Goal: Complete application form: Complete application form

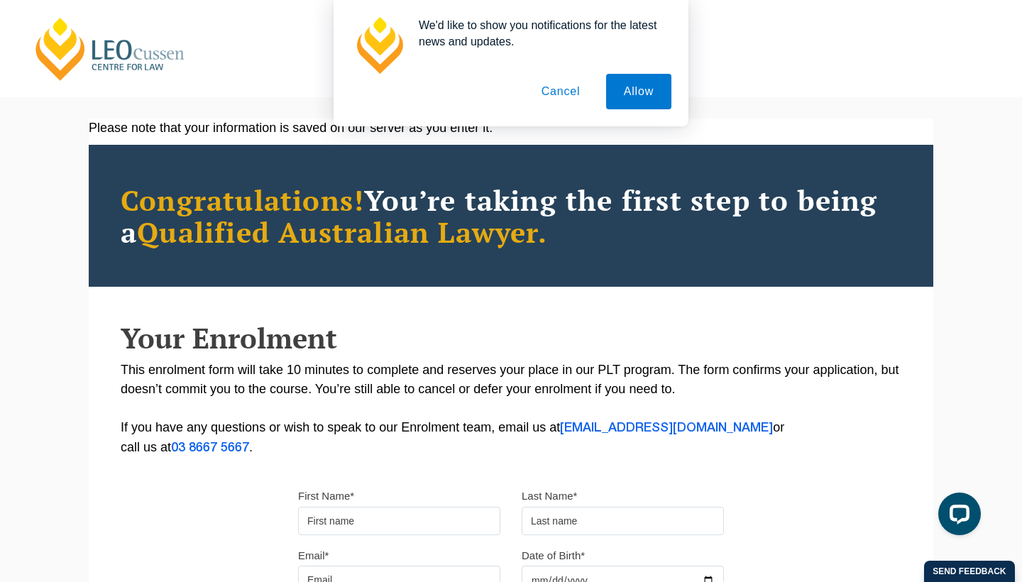
click at [509, 90] on button "Cancel" at bounding box center [561, 91] width 75 height 35
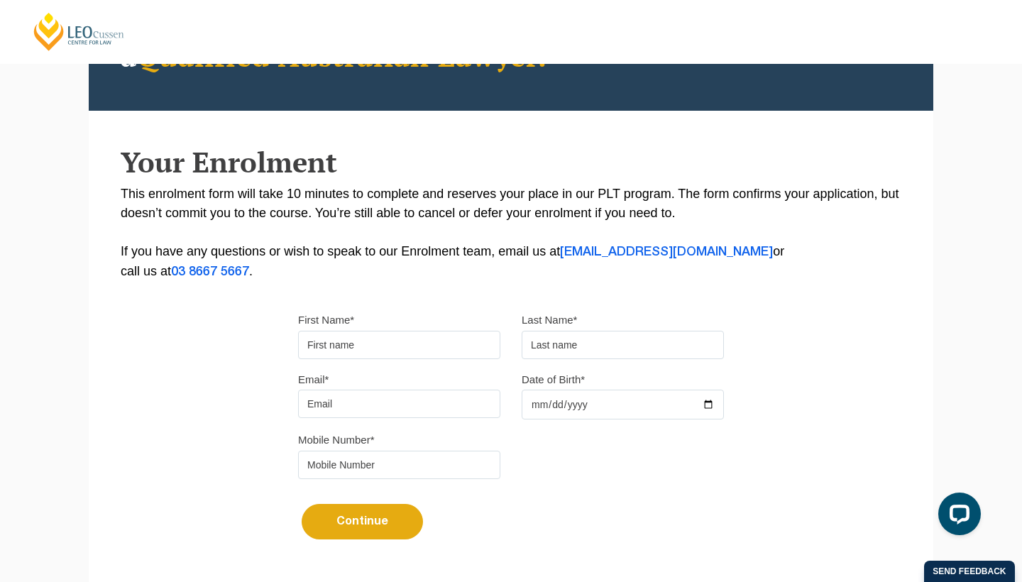
scroll to position [178, 0]
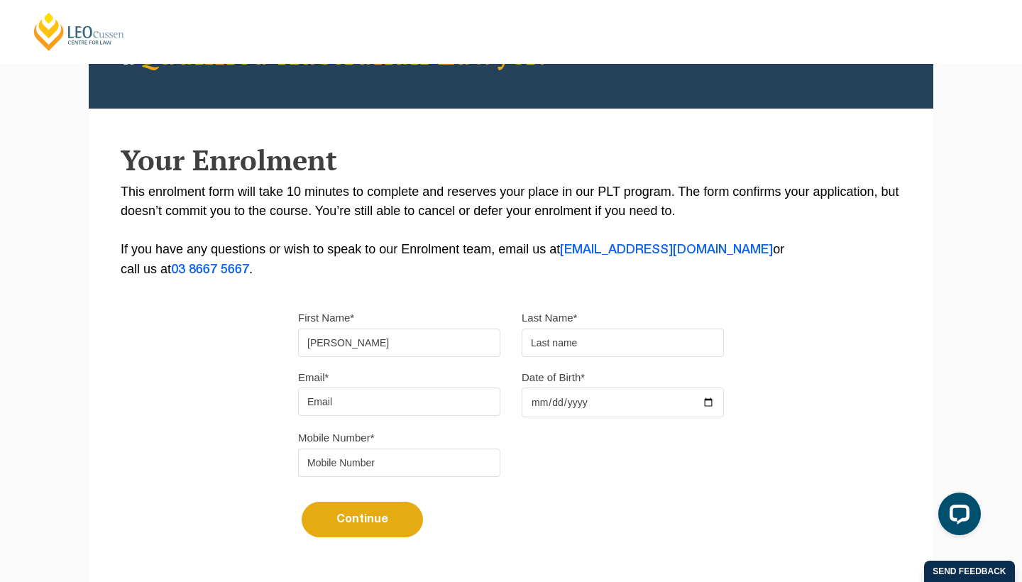
type input "[PERSON_NAME]"
type input "."
type input "dikshaga"
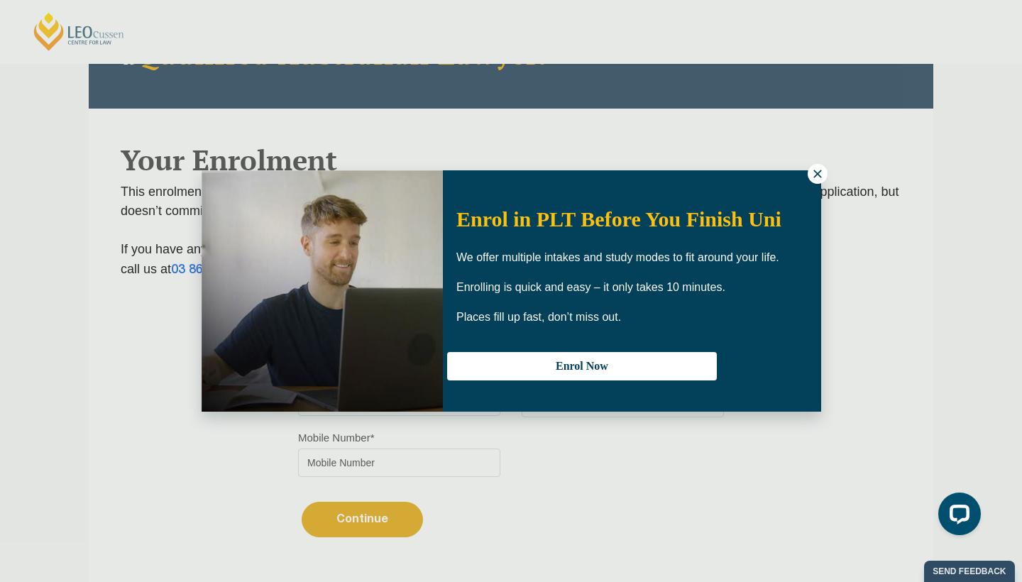
click at [509, 177] on icon at bounding box center [817, 174] width 13 height 13
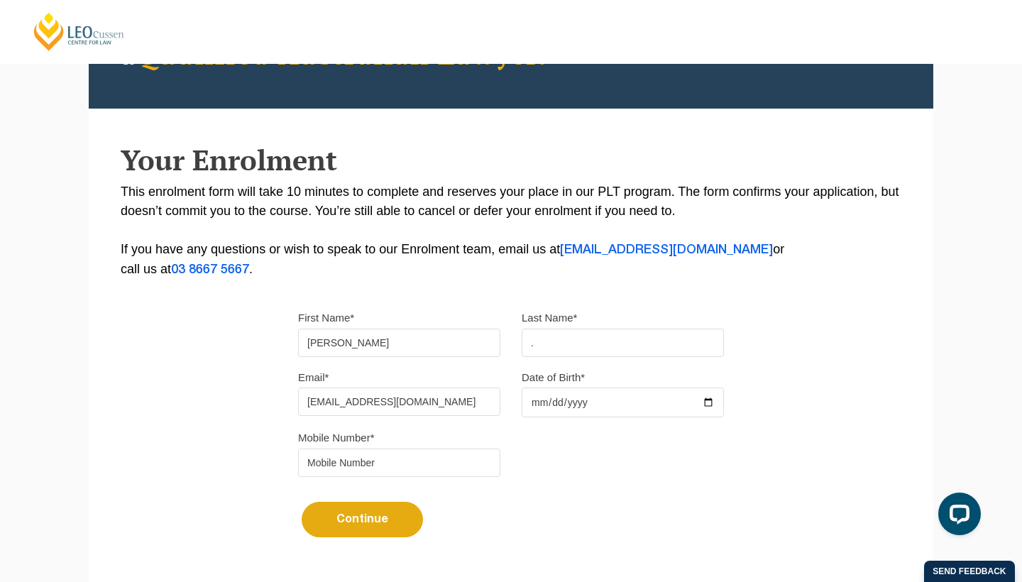
type input "[EMAIL_ADDRESS][DOMAIN_NAME]"
click at [509, 408] on input "Date of Birth*" at bounding box center [623, 403] width 202 height 30
type input "[DATE]"
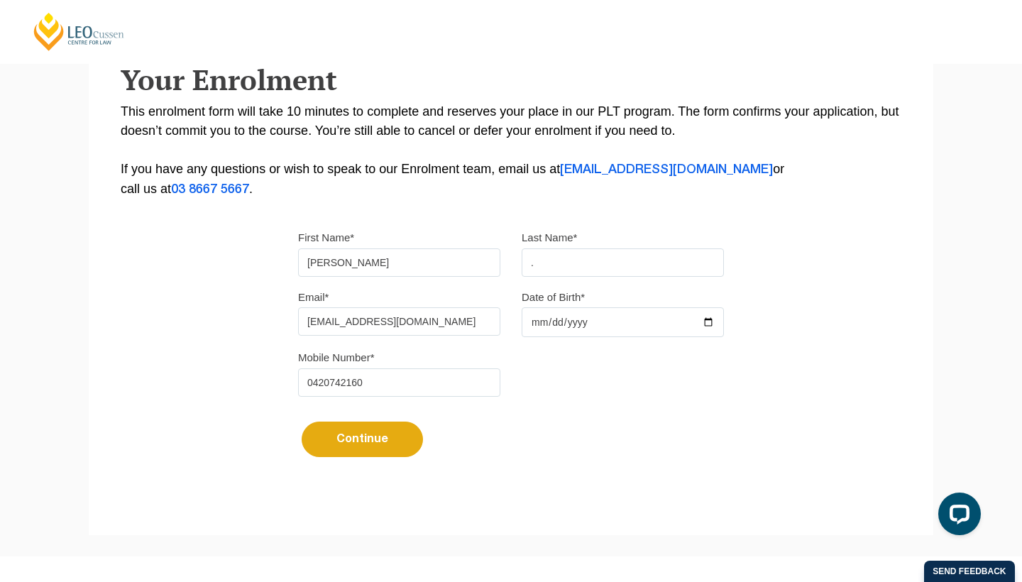
scroll to position [257, 0]
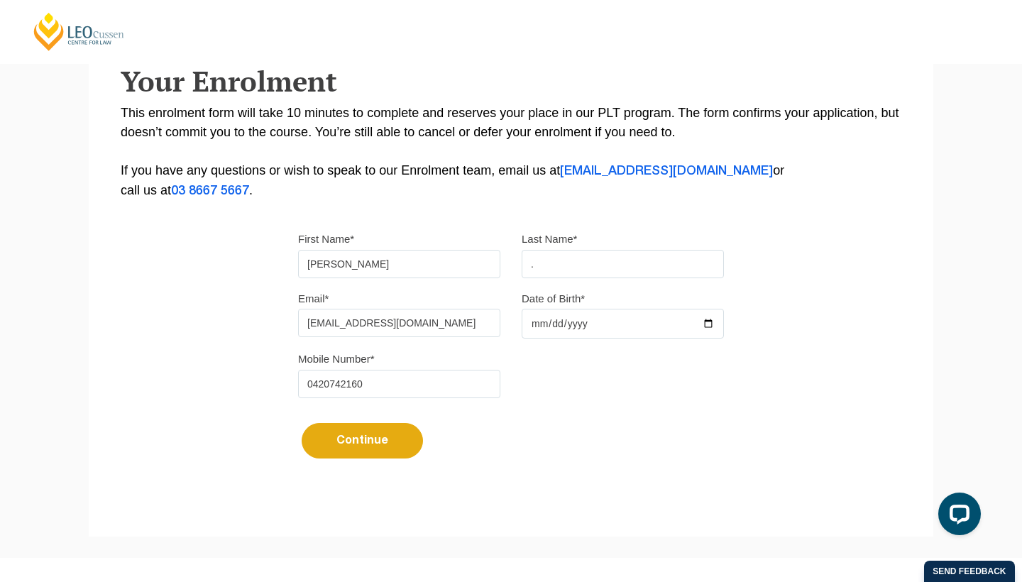
type input "0420742160"
click at [367, 441] on button "Continue" at bounding box center [362, 440] width 121 height 35
select select
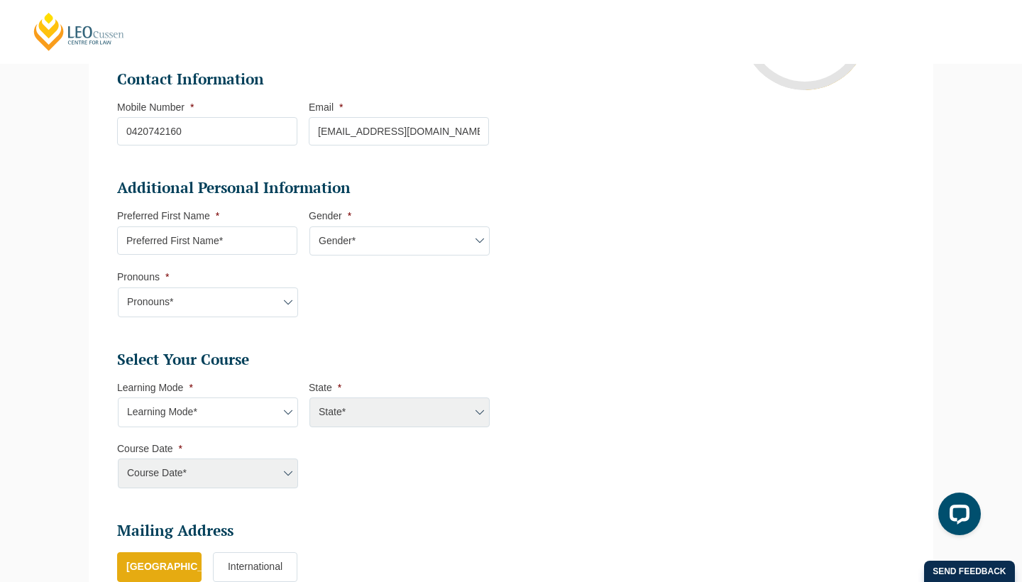
scroll to position [380, 0]
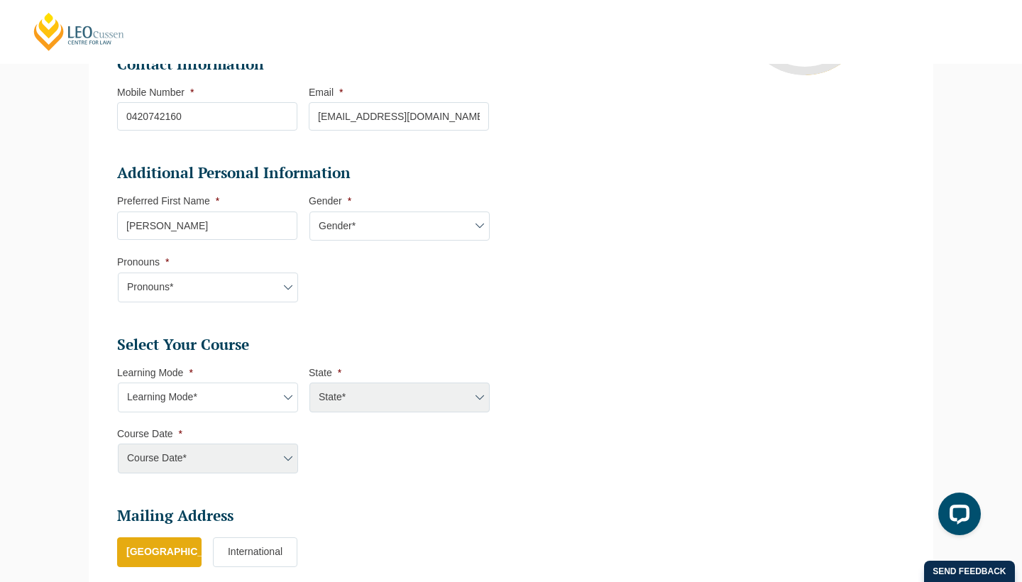
type input "[PERSON_NAME]"
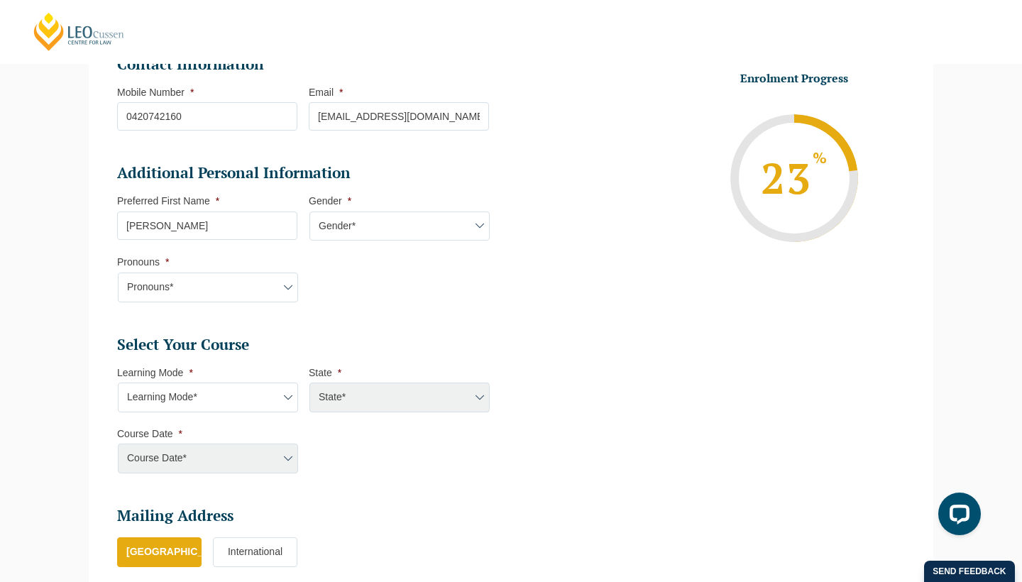
select select "[DEMOGRAPHIC_DATA]"
select select "She/Her/Hers"
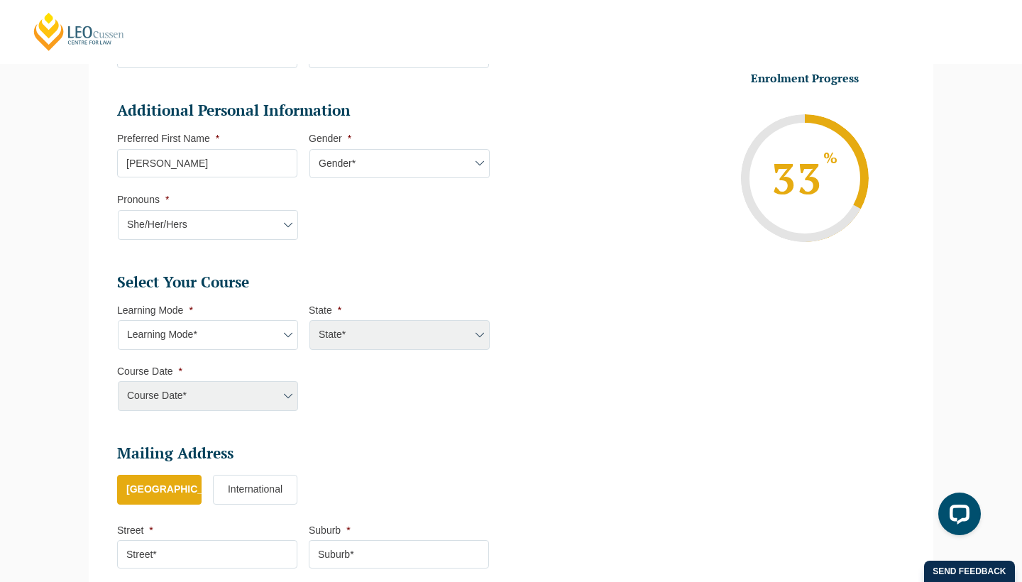
scroll to position [447, 0]
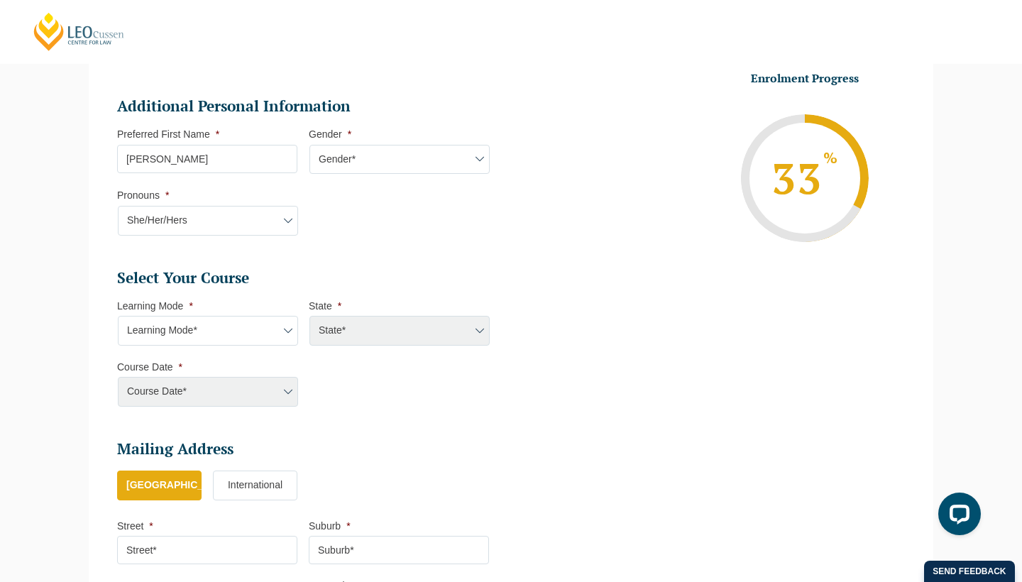
select select "Blended Full Time Learning"
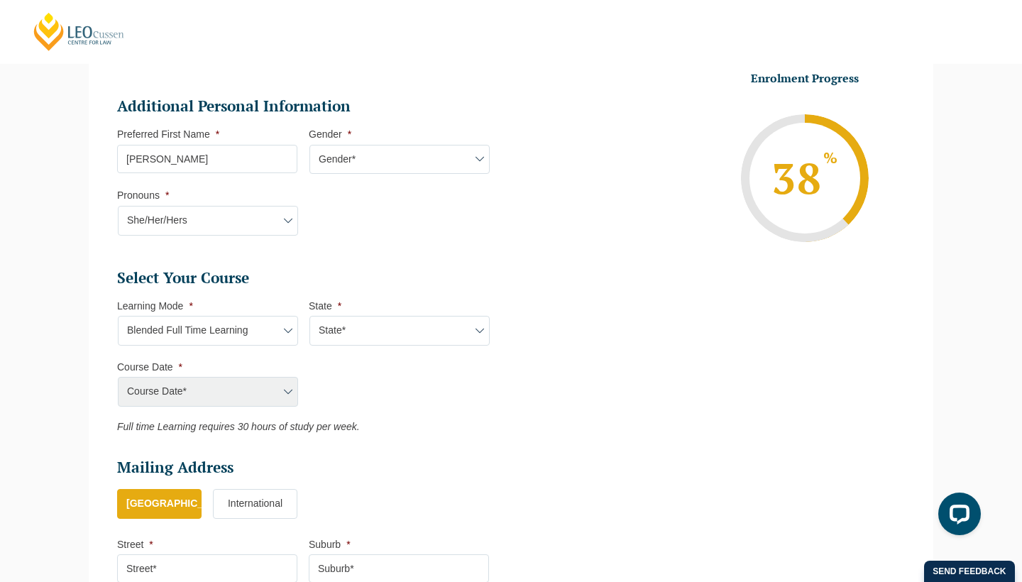
scroll to position [455, 0]
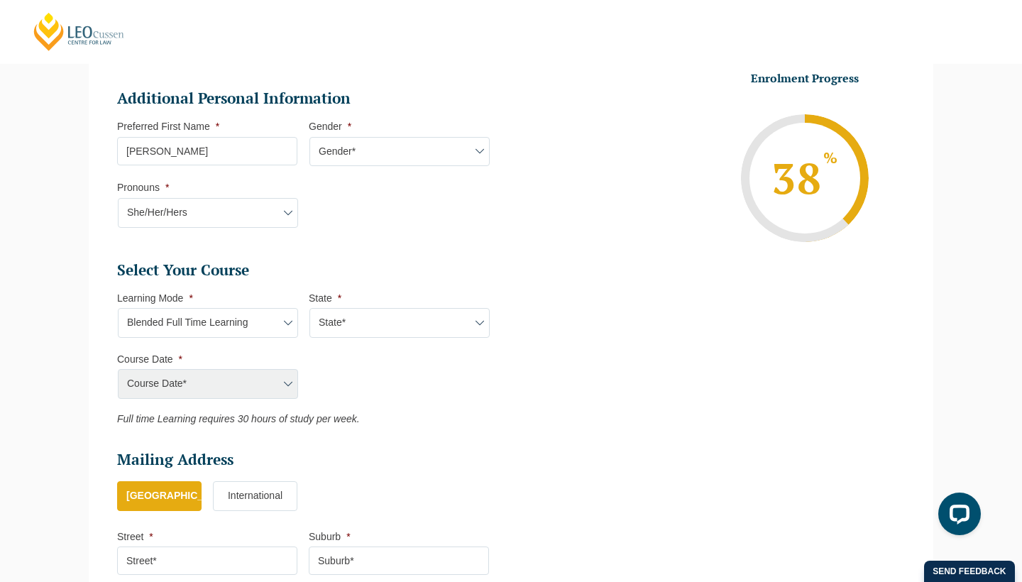
click at [284, 389] on div "Course Date* [PERSON_NAME] 2024 [DATE] ([DATE] to [DATE]) [DATE] ([DATE] to [DA…" at bounding box center [207, 384] width 180 height 30
select select "VIC"
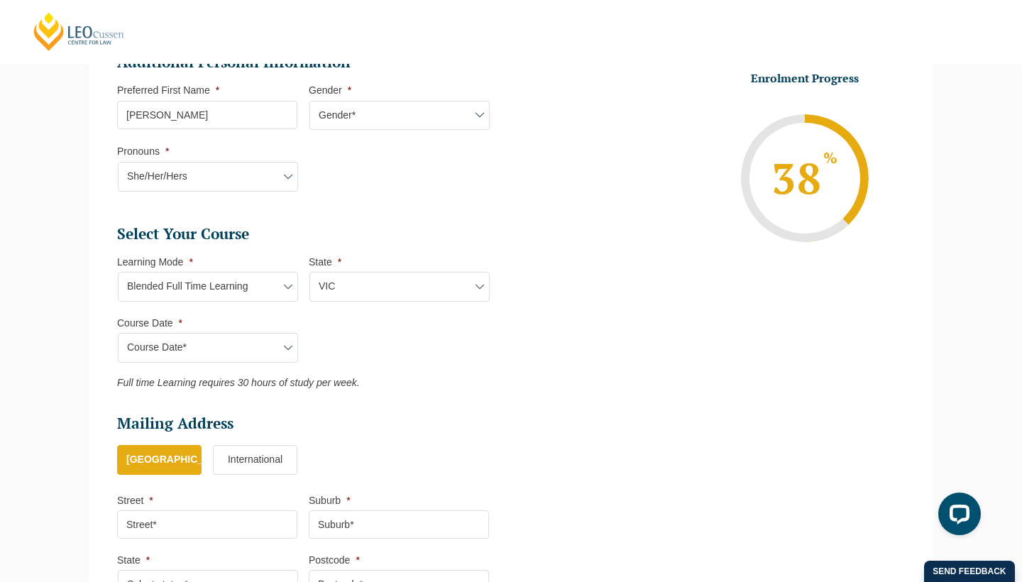
scroll to position [493, 0]
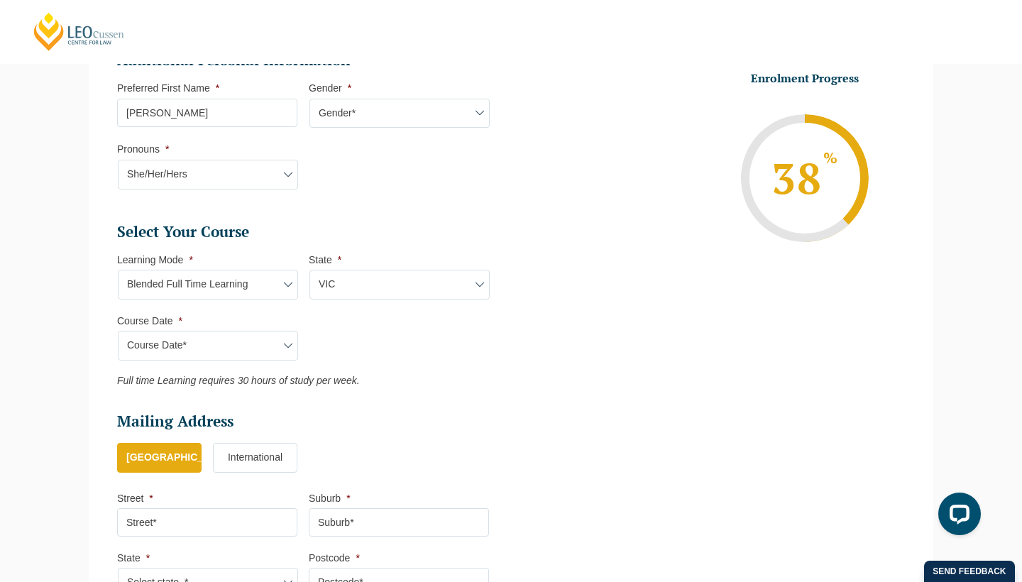
select select "[DATE] ([DATE] to [DATE])"
type input "Intake [DATE] FT"
type input "Practical Legal Training ([GEOGRAPHIC_DATA])"
select select "VIC PLT (DEC) 2025 Full Time Blended"
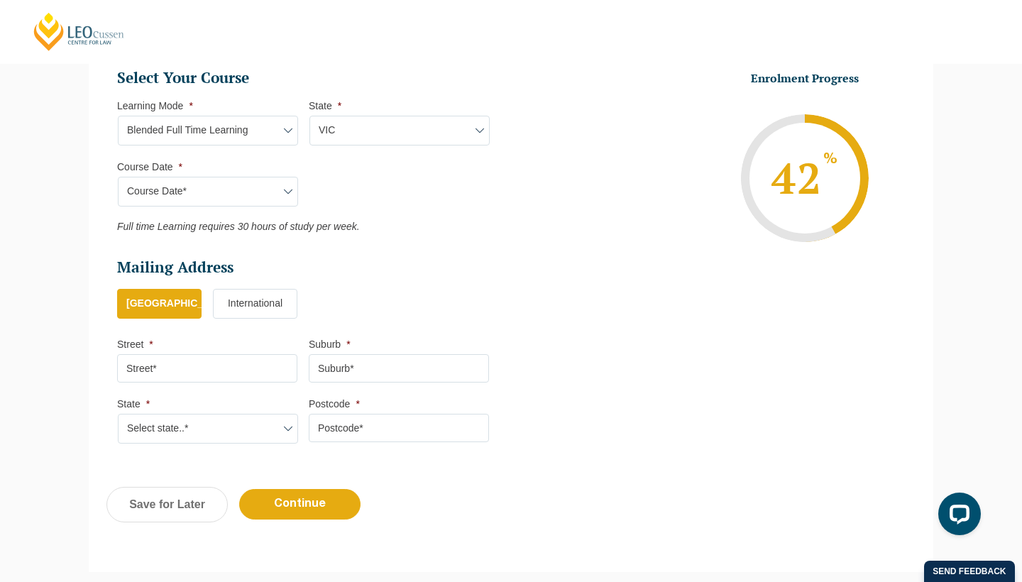
scroll to position [651, 0]
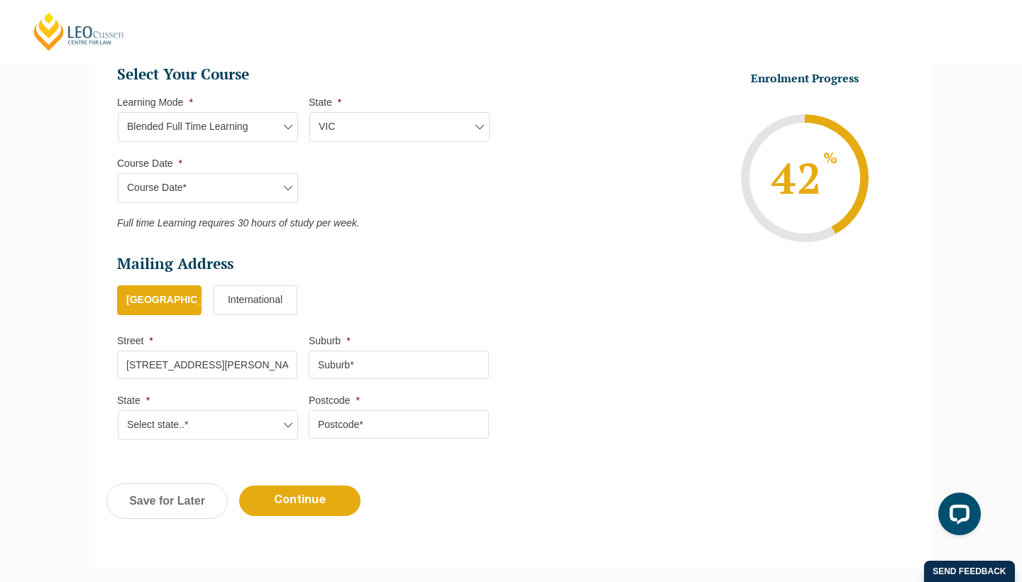
type input "[STREET_ADDRESS][PERSON_NAME]"
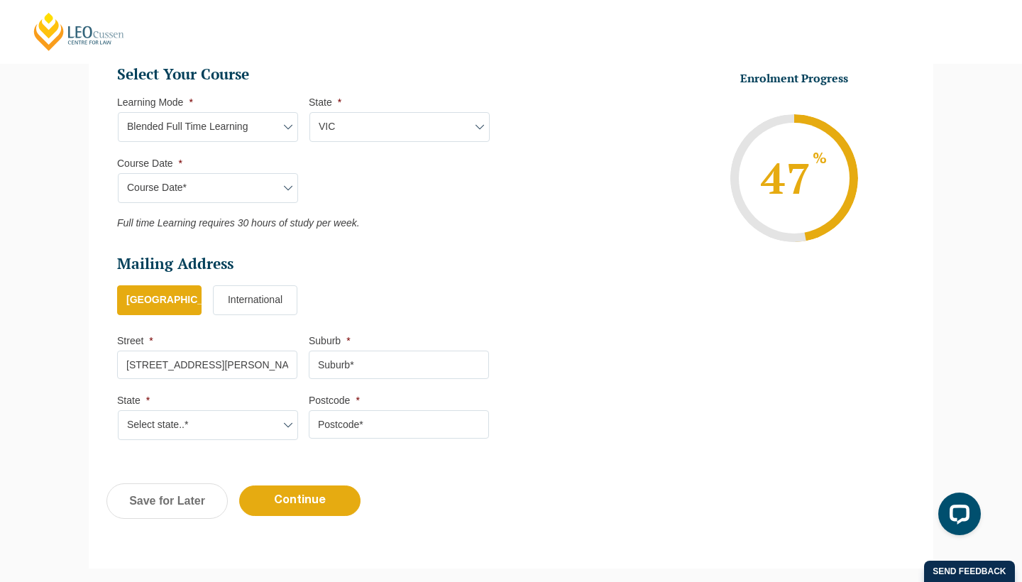
click at [397, 361] on input "Suburb *" at bounding box center [399, 365] width 180 height 28
click at [383, 363] on input "[PERSON_NAME]" at bounding box center [399, 365] width 180 height 28
type input "[PERSON_NAME]"
select select "VIC"
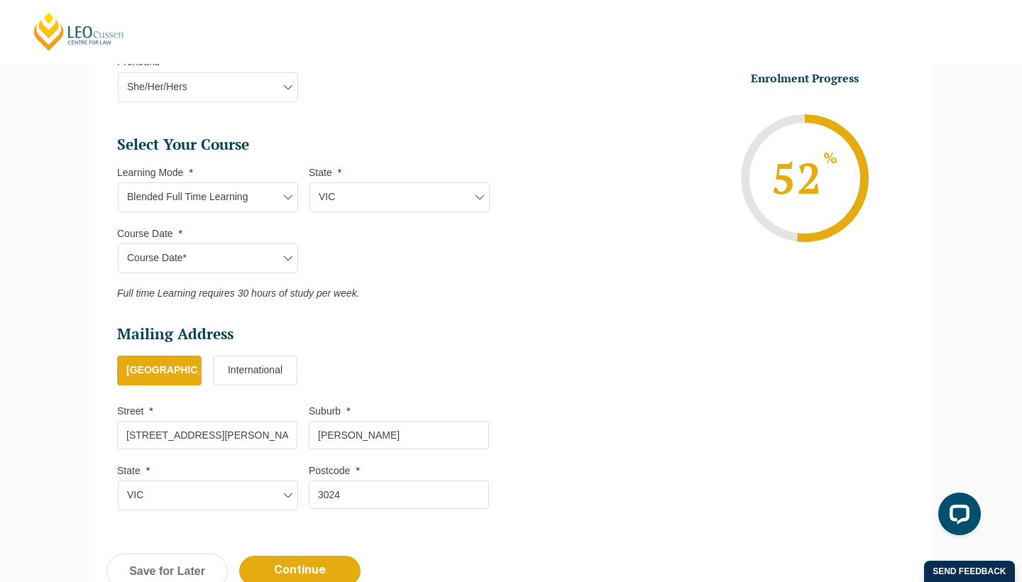
scroll to position [610, 0]
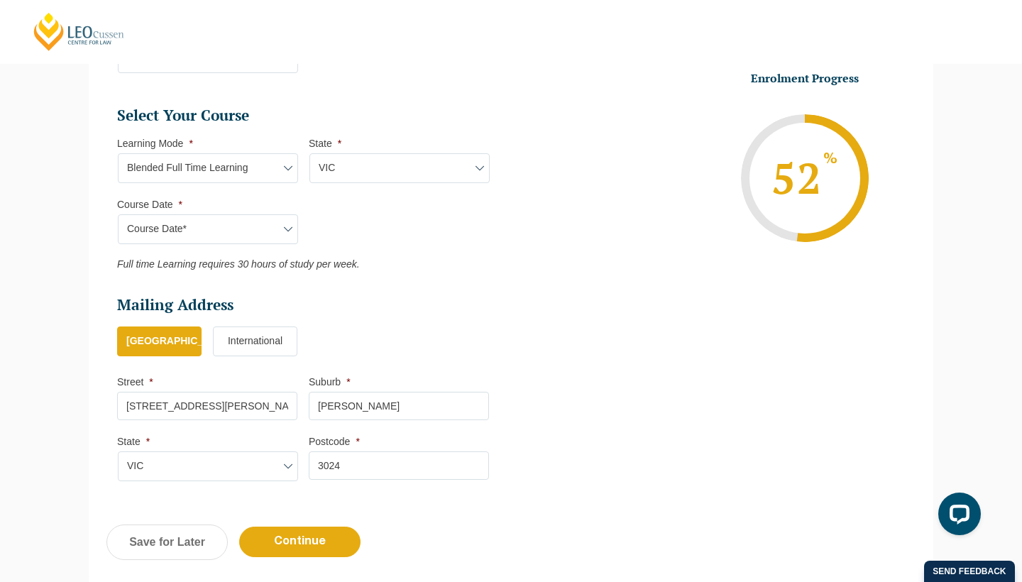
click at [342, 459] on input "3024" at bounding box center [399, 465] width 180 height 28
type input "3204"
click at [233, 400] on input "[STREET_ADDRESS][PERSON_NAME]" at bounding box center [207, 406] width 180 height 28
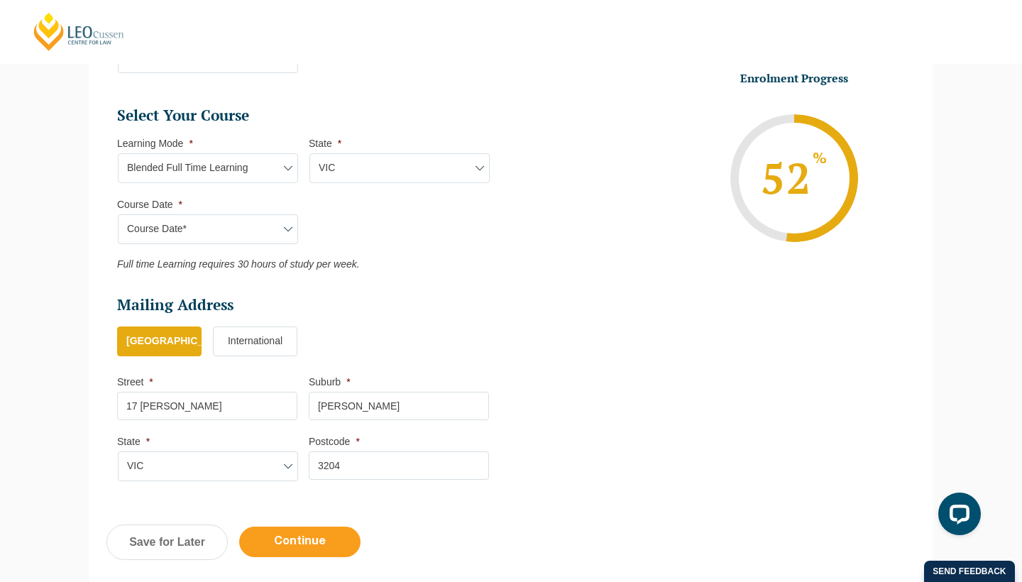
type input "17 [PERSON_NAME]"
click at [282, 535] on input "Continue" at bounding box center [299, 542] width 121 height 31
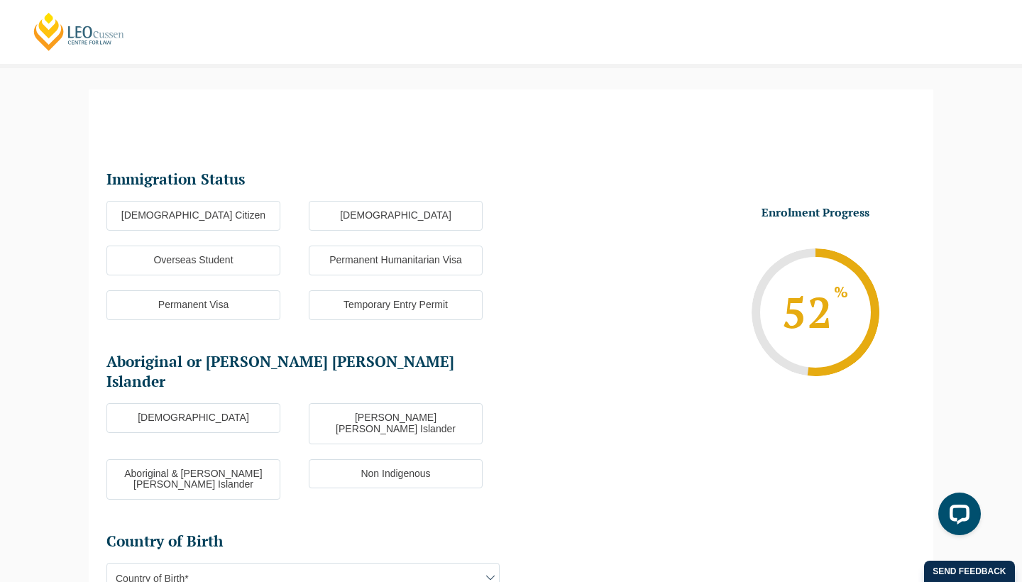
scroll to position [102, 0]
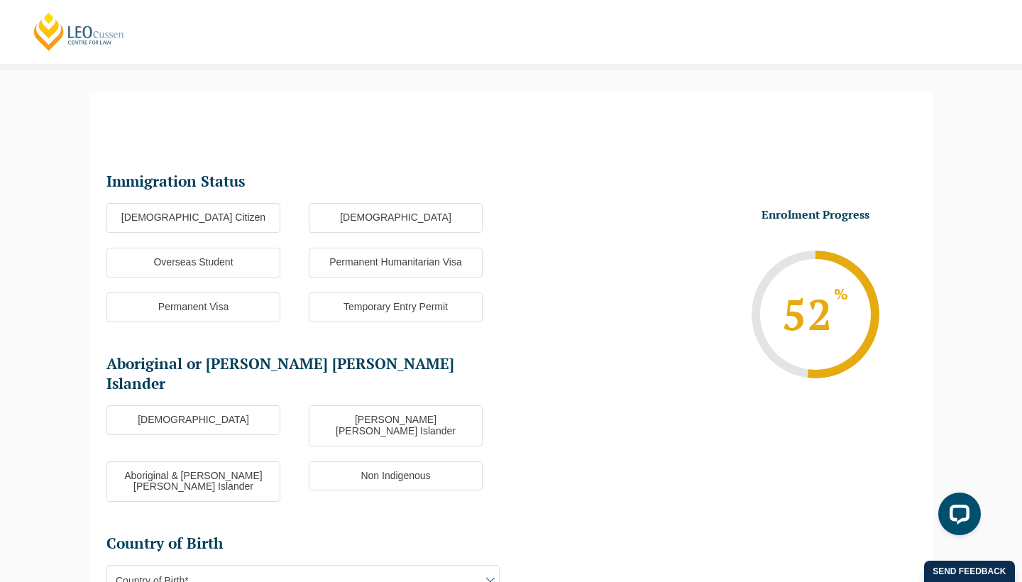
click at [226, 255] on label "Overseas Student" at bounding box center [193, 263] width 174 height 30
click at [0, 0] on input "Overseas Student" at bounding box center [0, 0] width 0 height 0
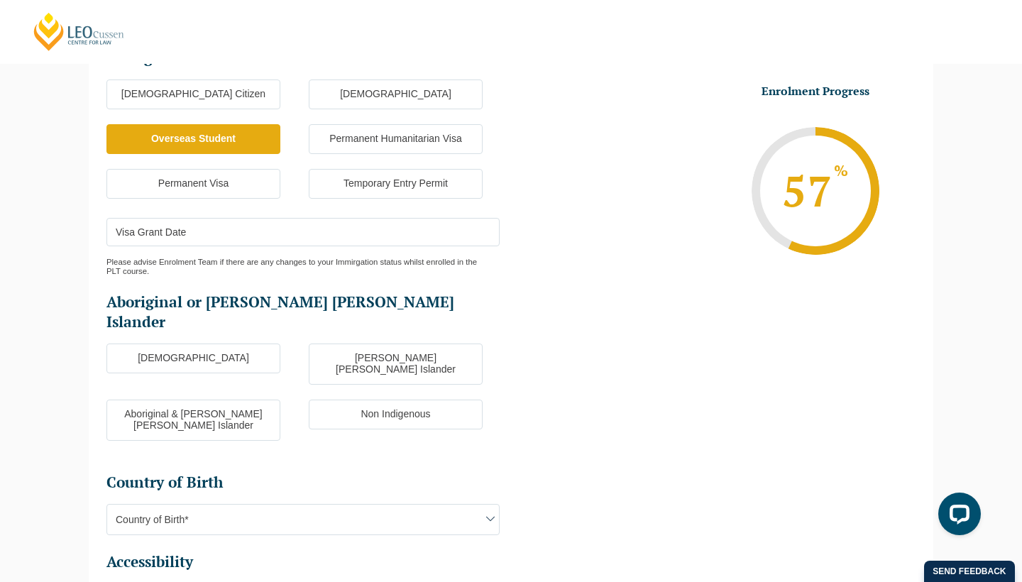
scroll to position [176, 0]
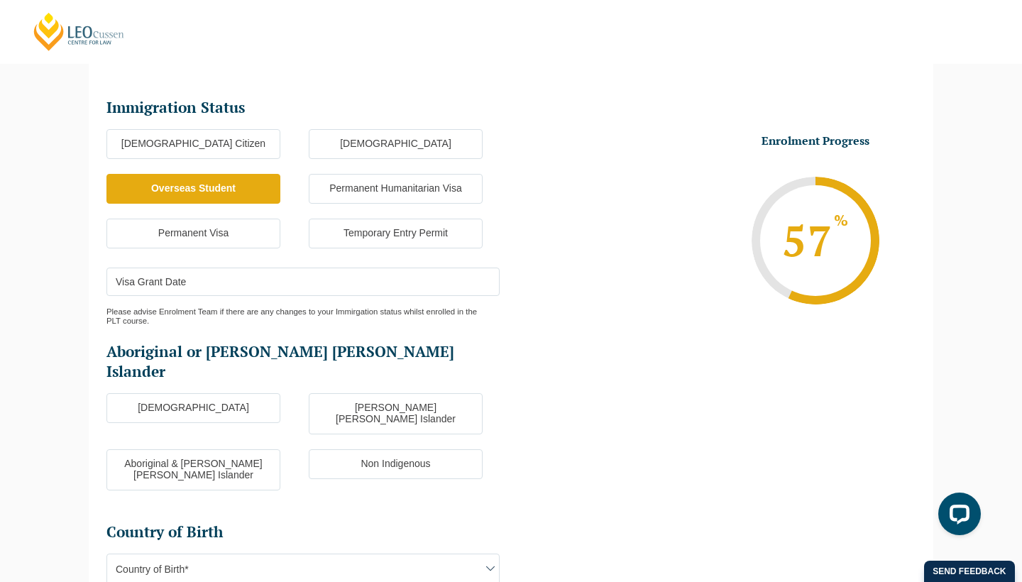
click at [173, 283] on input "Visa Grant Date" at bounding box center [302, 282] width 393 height 28
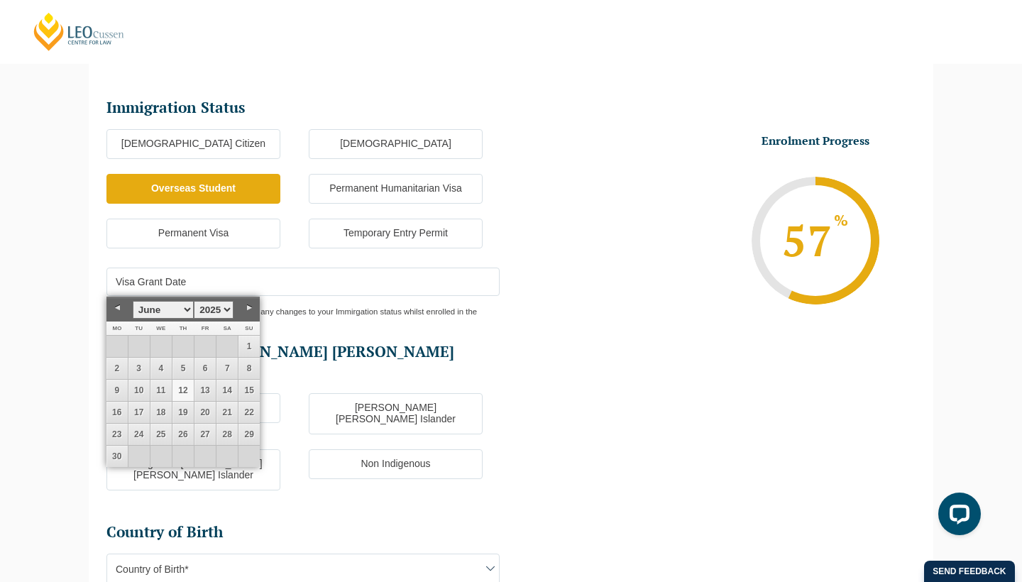
click at [181, 387] on link "12" at bounding box center [182, 390] width 21 height 21
type input "[DATE]"
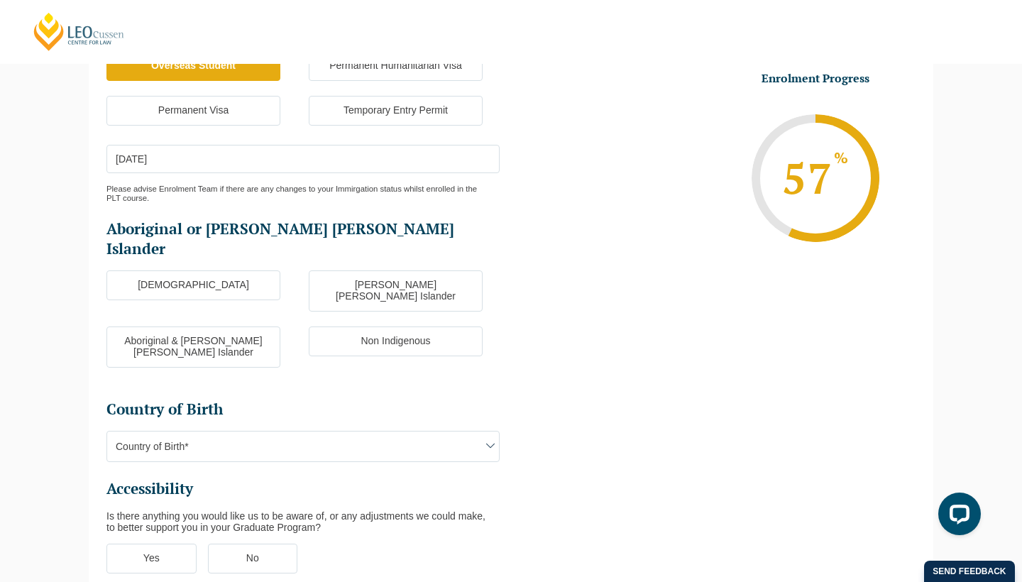
scroll to position [324, 0]
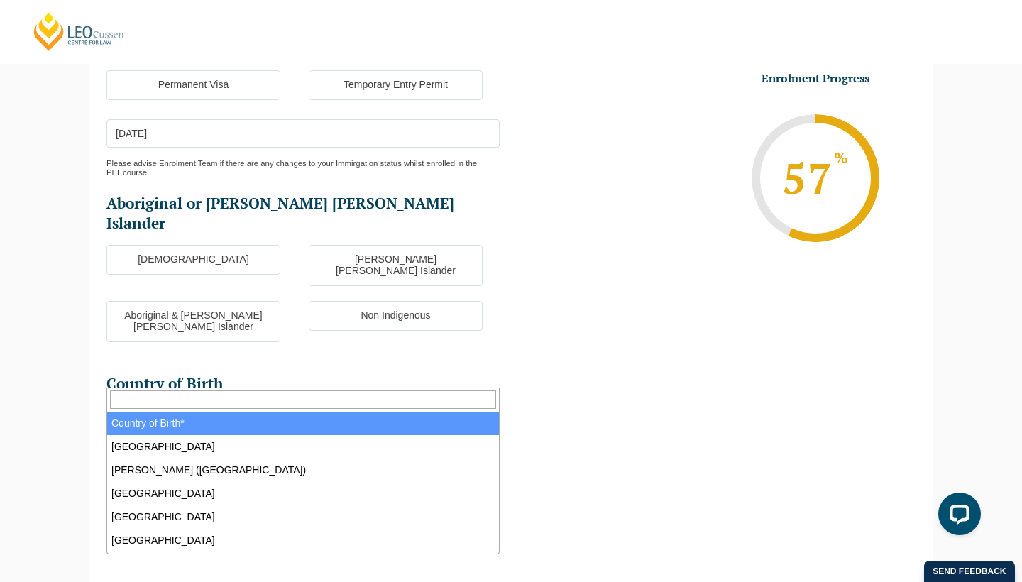
click at [486, 412] on span at bounding box center [490, 420] width 17 height 17
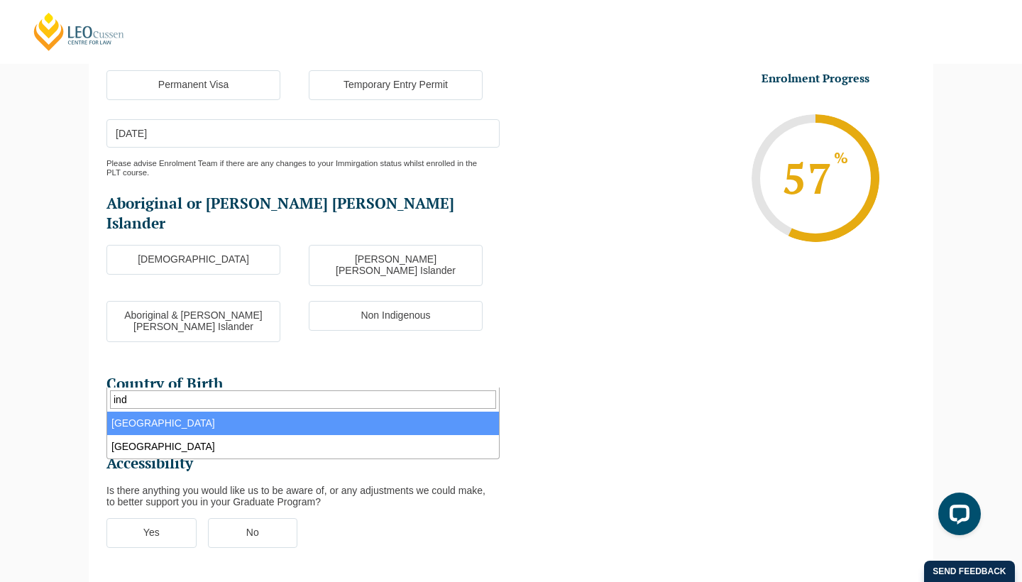
type input "ind"
select select "India 7103"
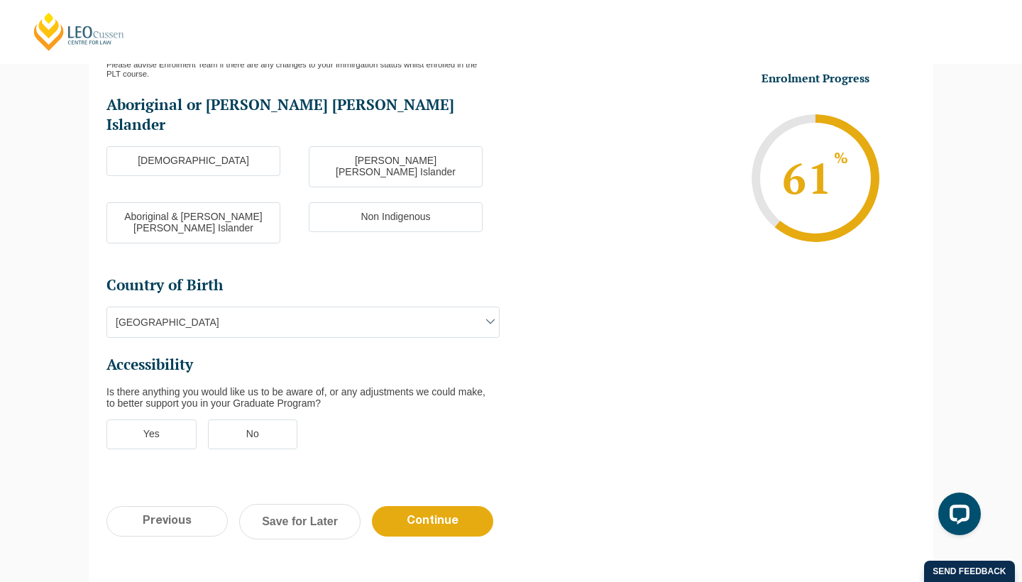
scroll to position [424, 0]
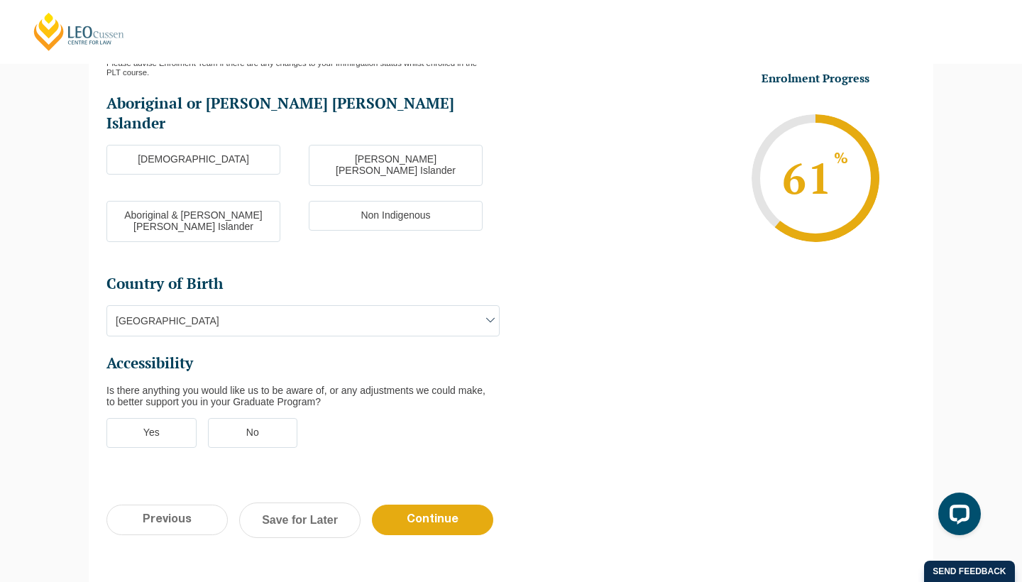
click at [274, 418] on label "No" at bounding box center [253, 433] width 90 height 30
click at [0, 0] on input "No" at bounding box center [0, 0] width 0 height 0
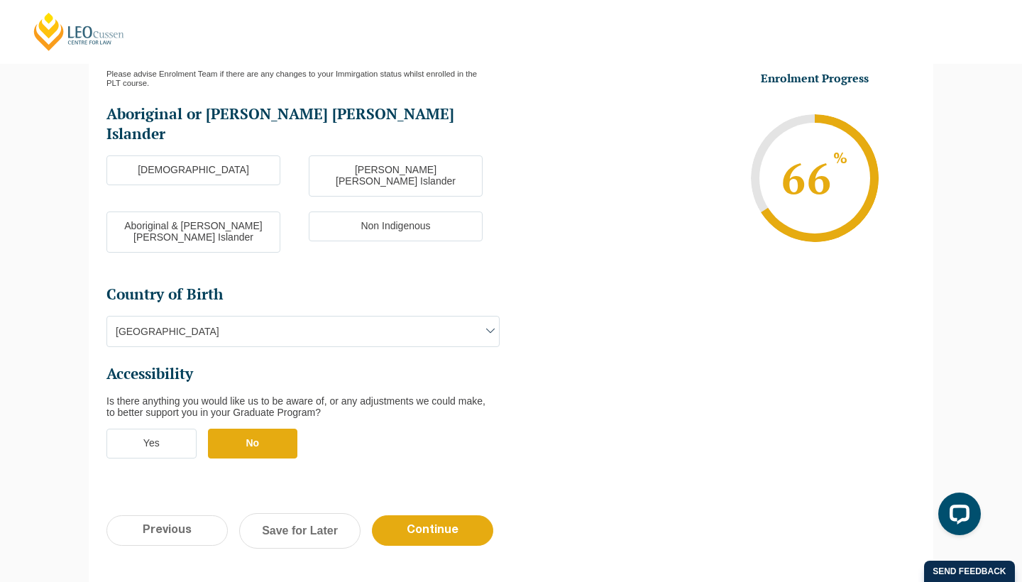
scroll to position [418, 0]
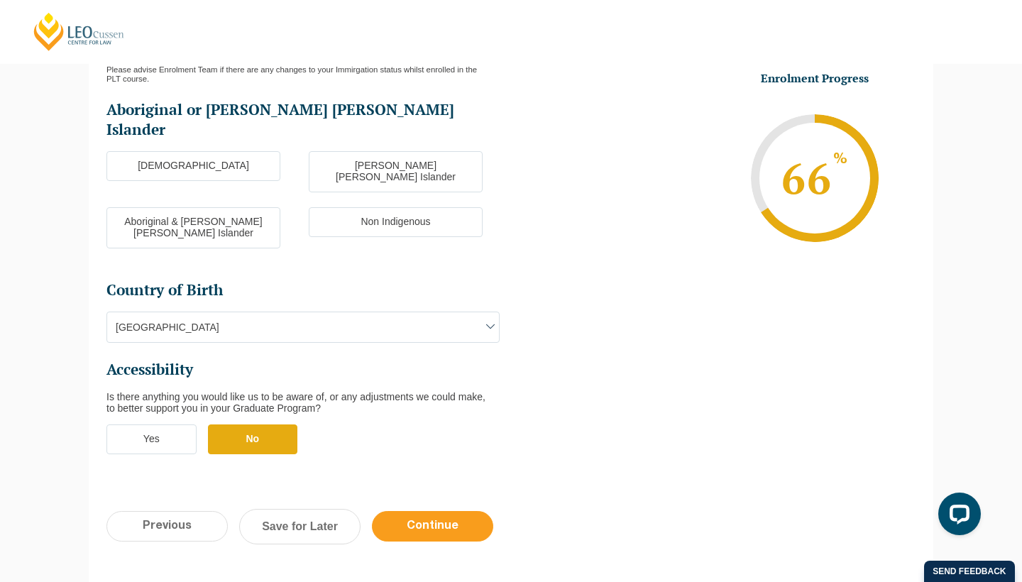
click at [462, 511] on input "Continue" at bounding box center [432, 526] width 121 height 31
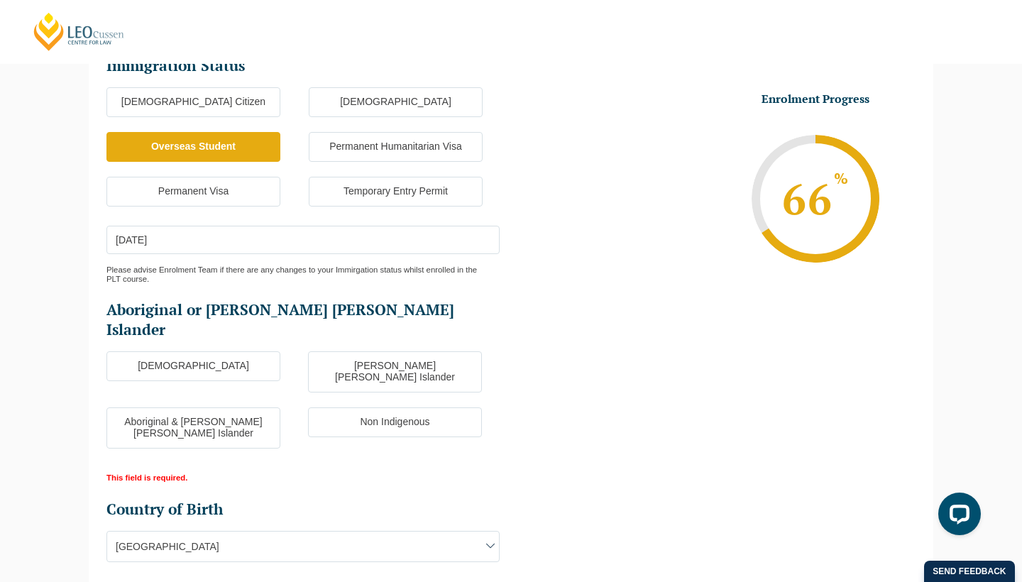
scroll to position [303, 0]
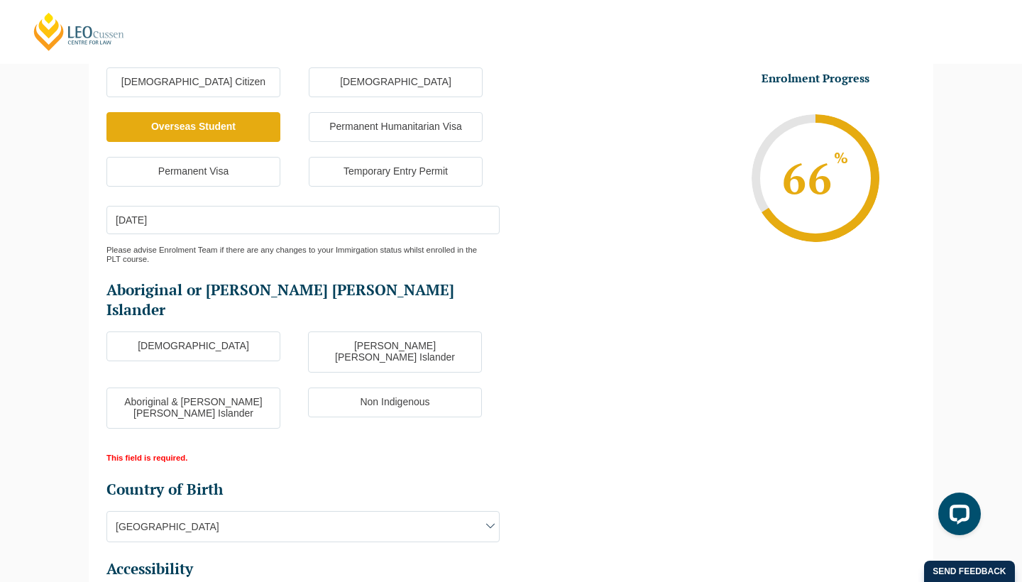
click at [380, 388] on label "Non Indigenous" at bounding box center [395, 403] width 174 height 30
click at [0, 0] on input "Non Indigenous" at bounding box center [0, 0] width 0 height 0
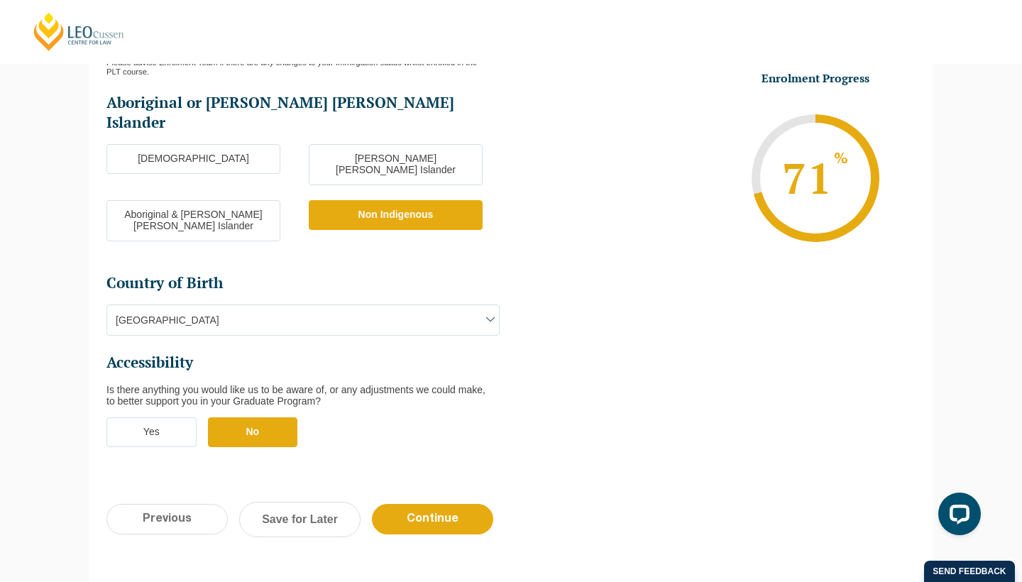
scroll to position [503, 0]
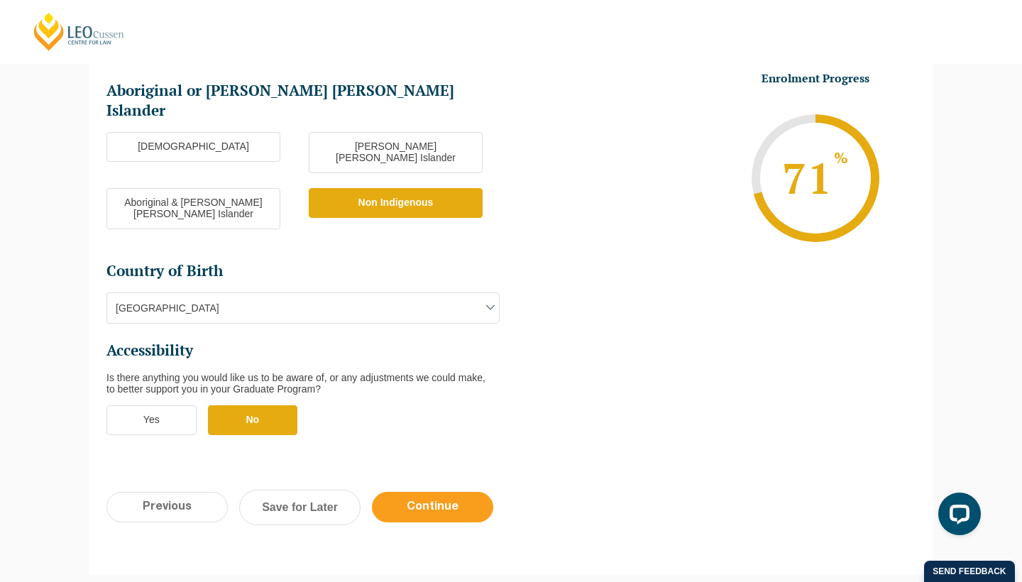
click at [439, 492] on input "Continue" at bounding box center [432, 507] width 121 height 31
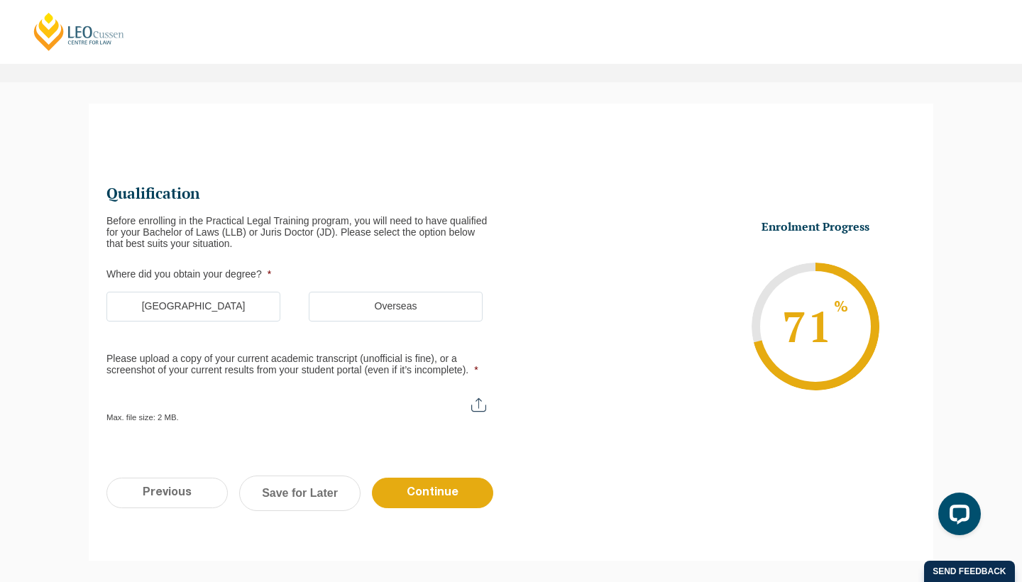
scroll to position [90, 0]
click at [199, 305] on label "[GEOGRAPHIC_DATA]" at bounding box center [193, 307] width 174 height 30
click at [0, 0] on input "[GEOGRAPHIC_DATA]" at bounding box center [0, 0] width 0 height 0
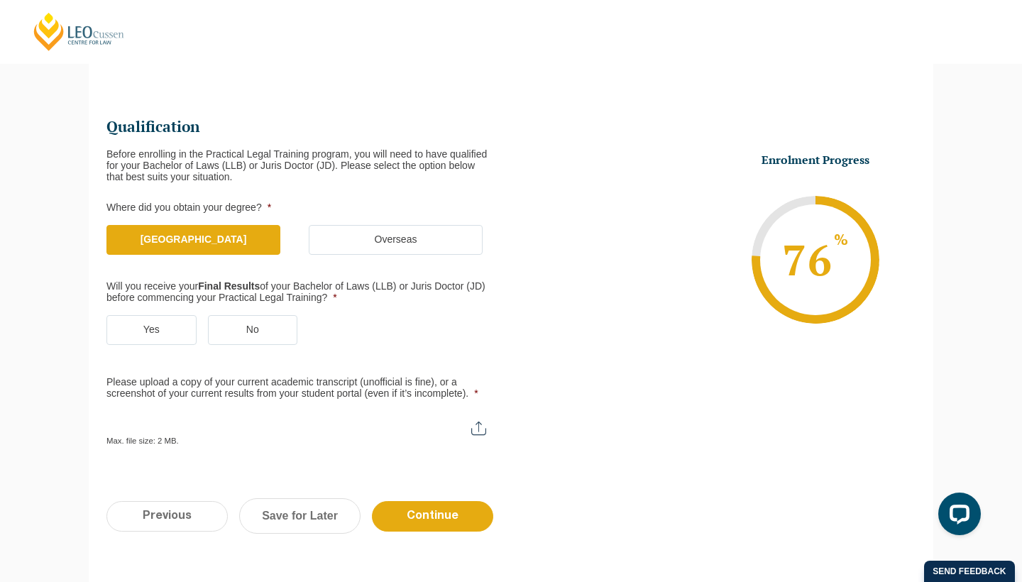
scroll to position [158, 0]
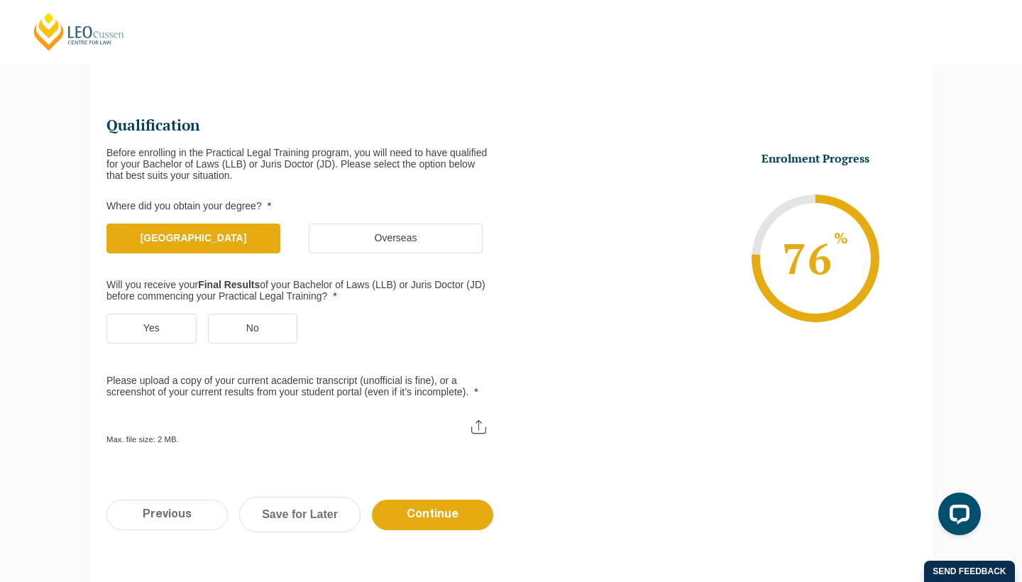
click at [151, 328] on label "Yes" at bounding box center [151, 329] width 90 height 30
click at [0, 0] on input "Yes" at bounding box center [0, 0] width 0 height 0
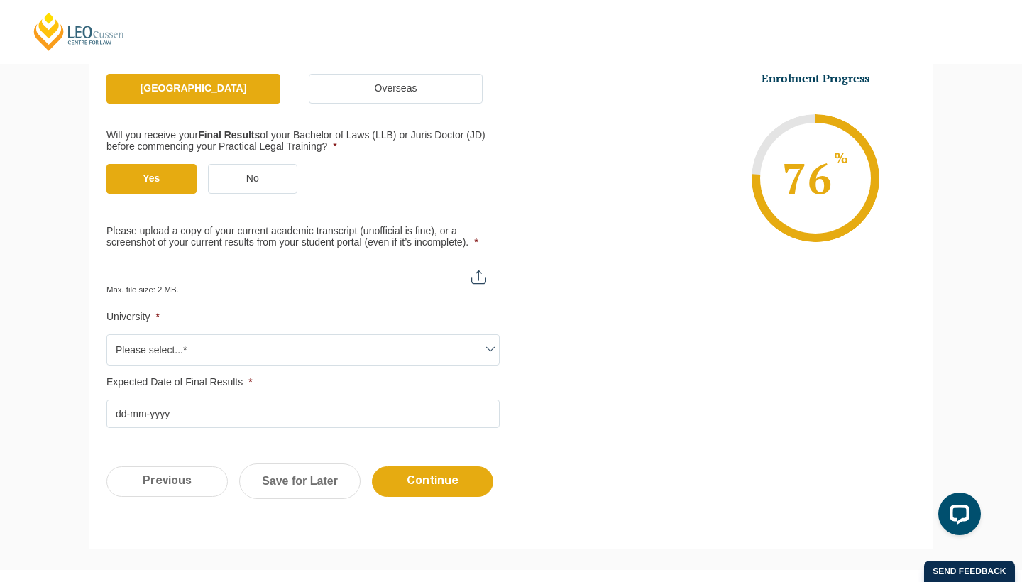
scroll to position [311, 0]
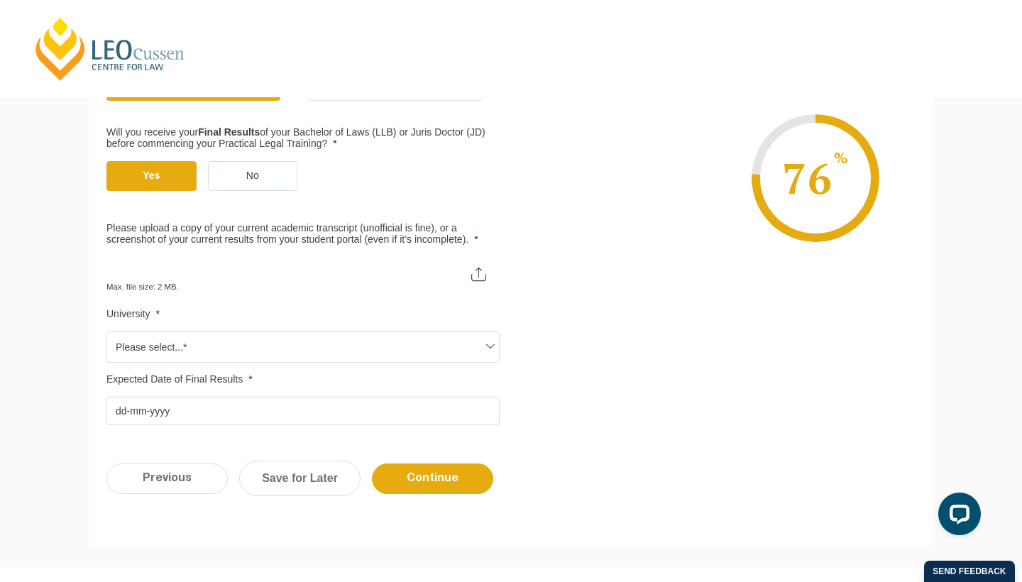
click at [478, 270] on input "Please upload a copy of your current academic transcript (unofficial is fine), …" at bounding box center [302, 269] width 393 height 24
click at [477, 268] on input "Please upload a copy of your current academic transcript (unofficial is fine), …" at bounding box center [302, 269] width 393 height 24
type input "C:\fakepath\Rmit JD Current Marksheet.pdf"
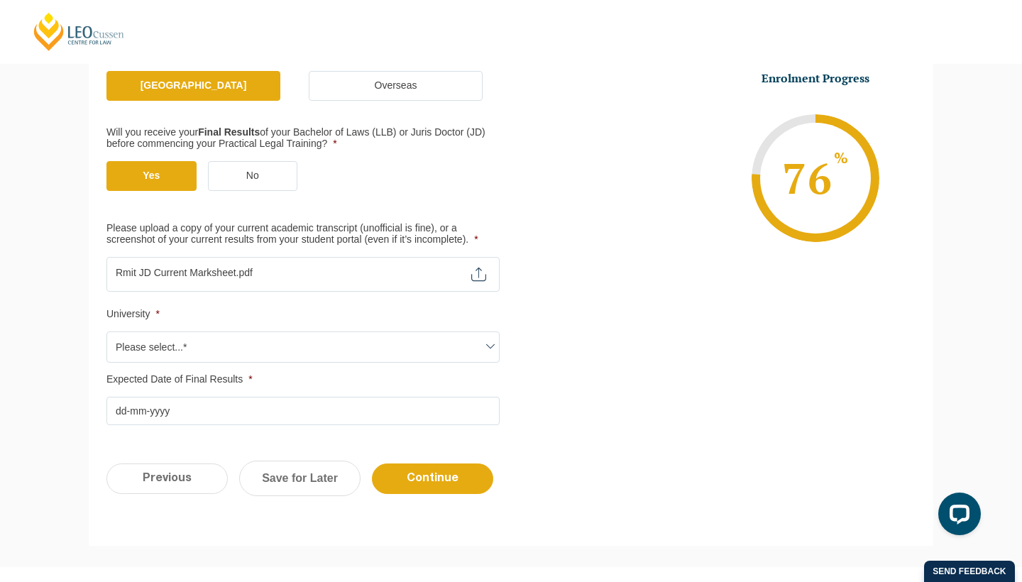
scroll to position [334, 0]
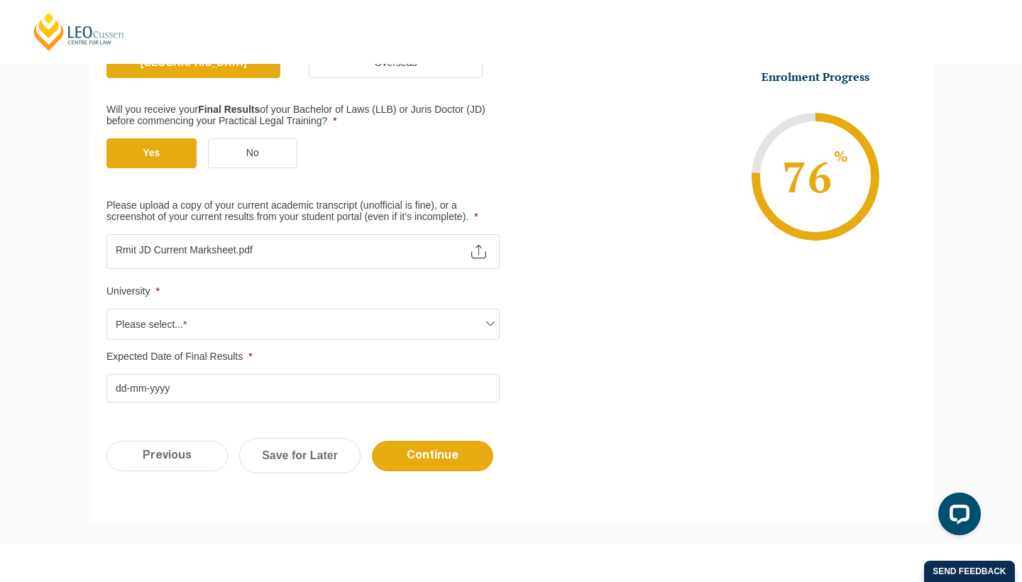
click at [457, 318] on span "Please select...*" at bounding box center [303, 324] width 392 height 30
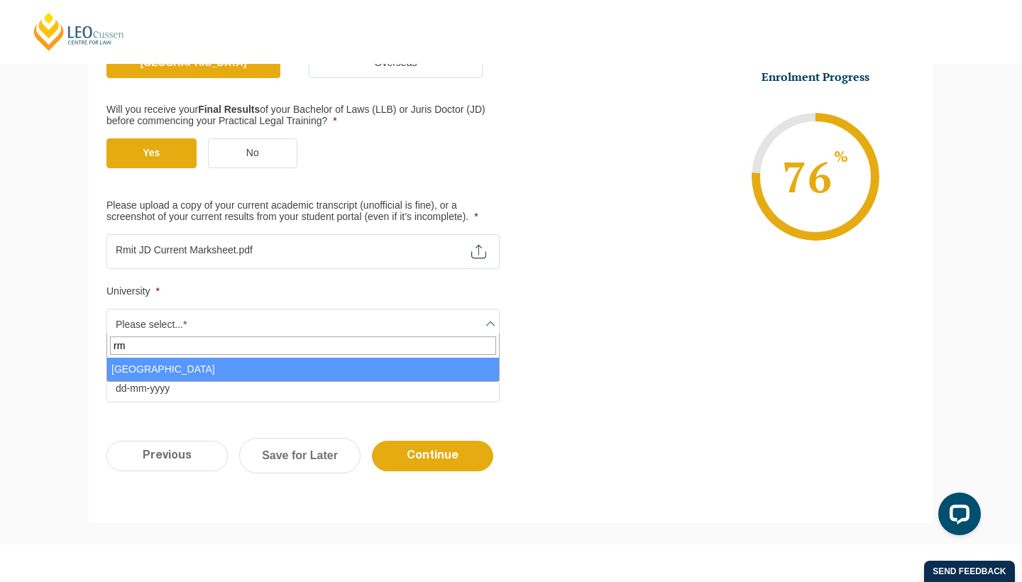
type input "rm"
select select "[GEOGRAPHIC_DATA]"
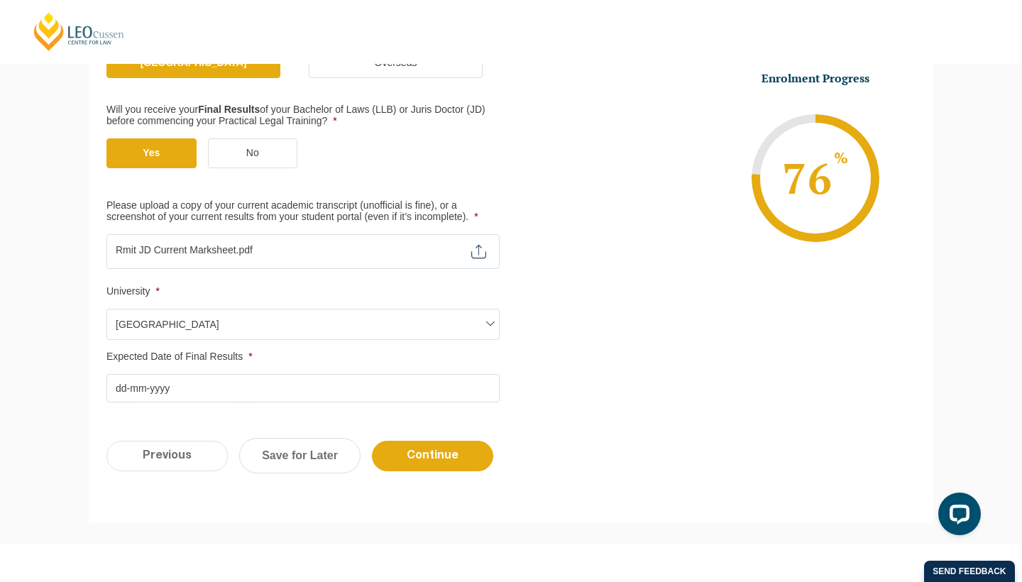
click at [230, 380] on input "Expected Date of Final Results *" at bounding box center [302, 388] width 393 height 28
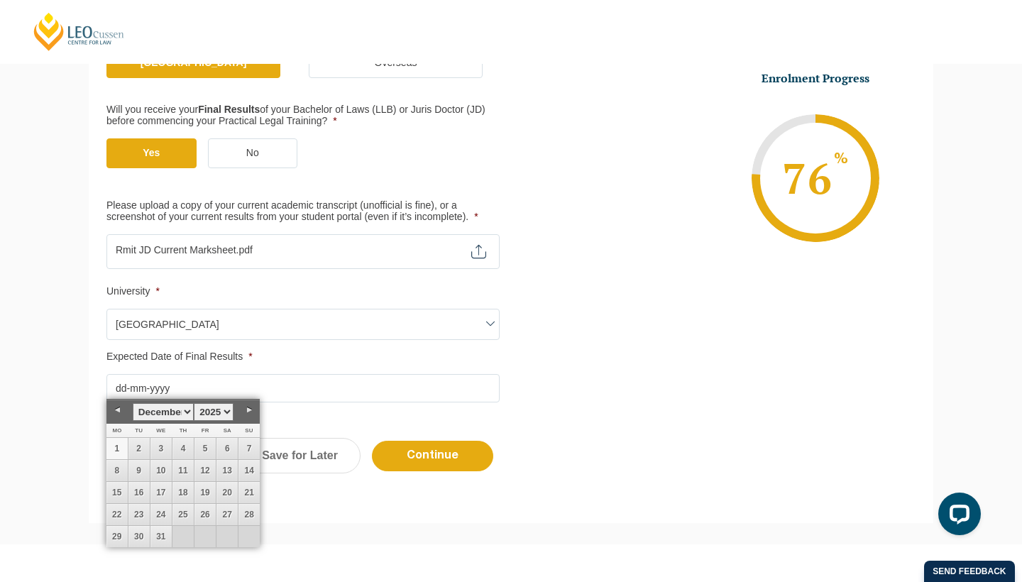
click at [124, 444] on link "1" at bounding box center [116, 448] width 21 height 21
type input "[DATE]"
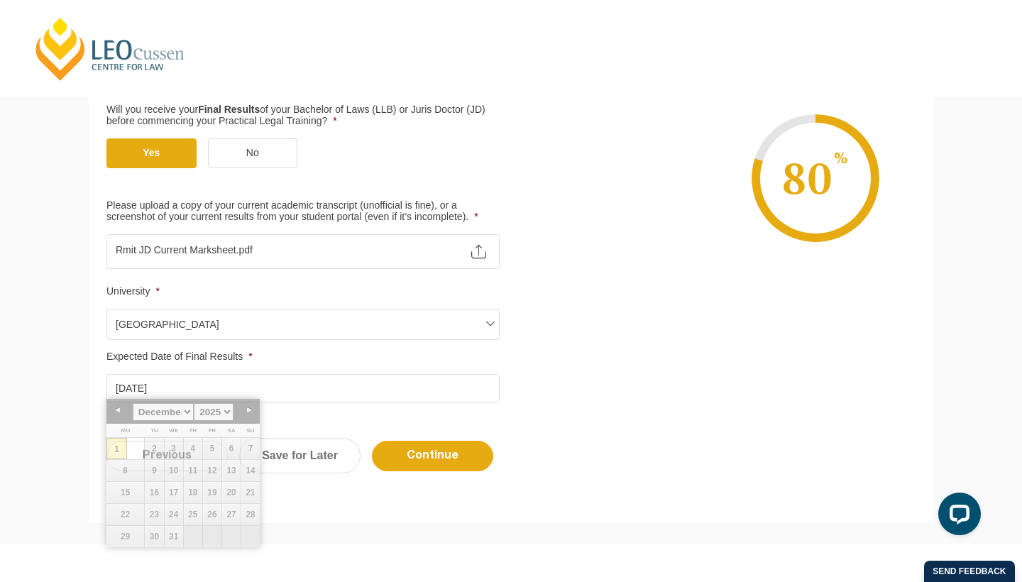
click at [509, 415] on div "Qualification Before enrolling in the Practical Legal Training program, you wil…" at bounding box center [511, 152] width 845 height 542
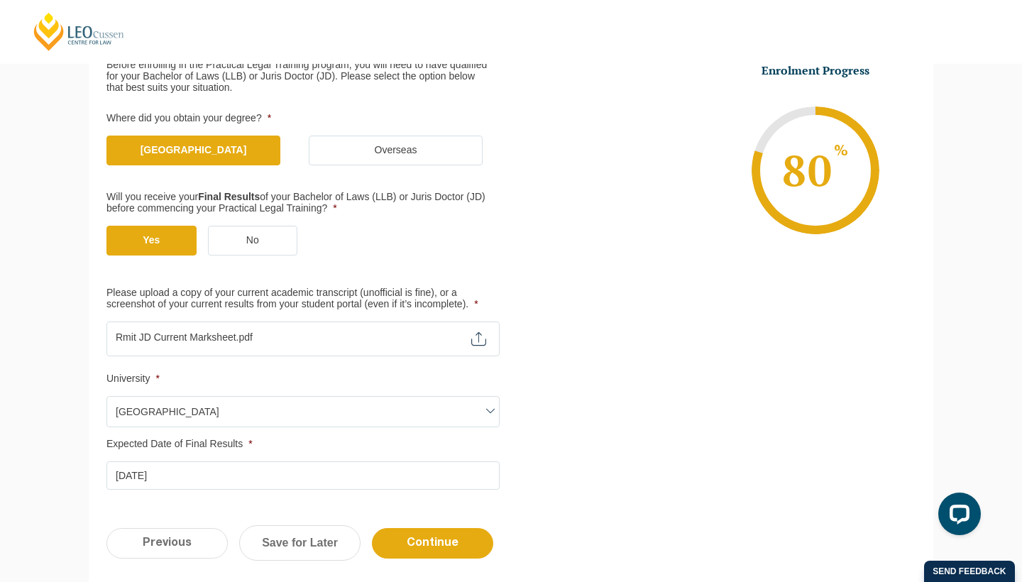
scroll to position [253, 0]
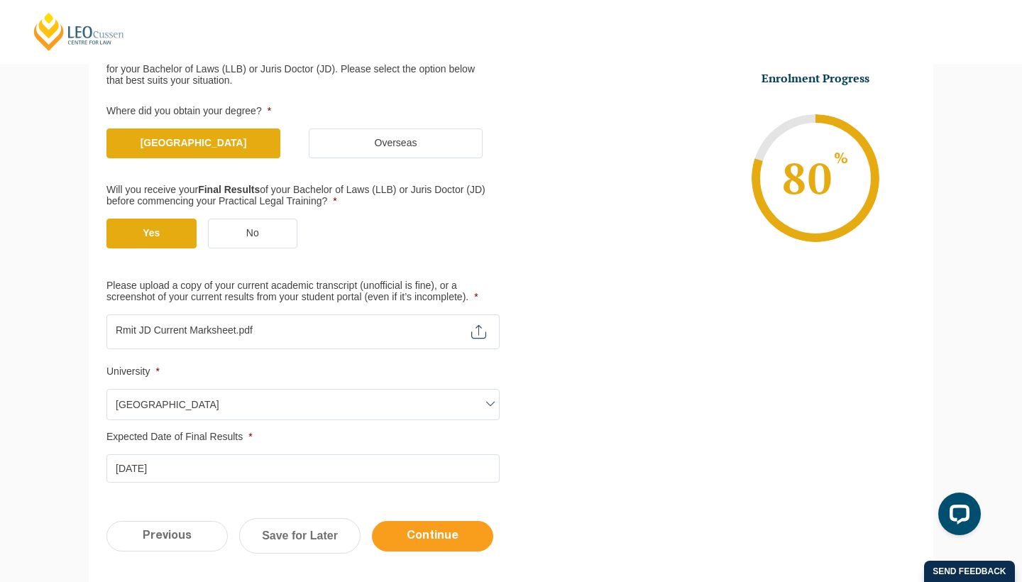
click at [464, 528] on input "Continue" at bounding box center [432, 536] width 121 height 31
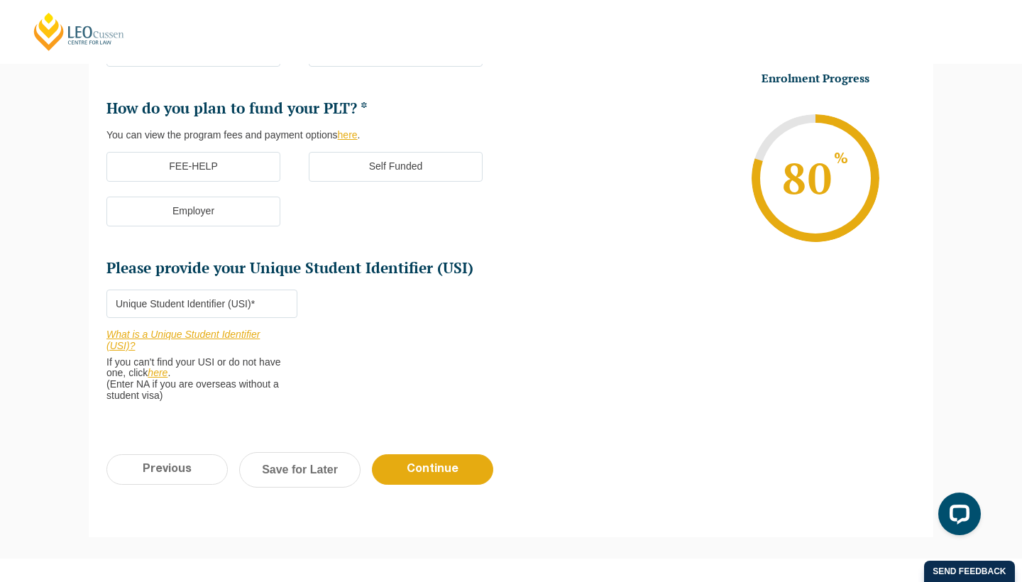
scroll to position [400, 0]
click at [305, 460] on link "Save for Later" at bounding box center [299, 468] width 121 height 35
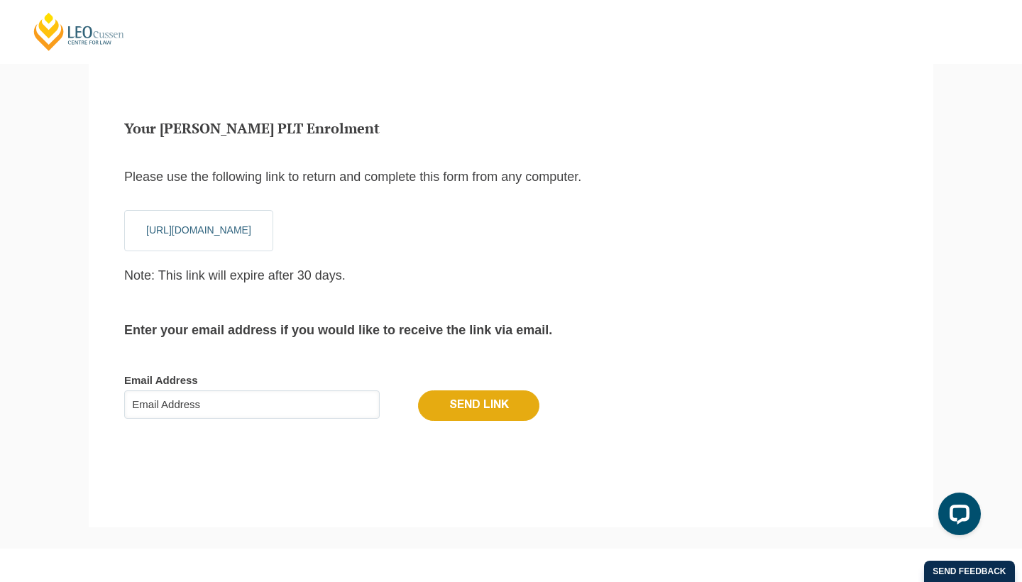
scroll to position [77, 0]
click at [187, 400] on input "Email Address" at bounding box center [252, 404] width 256 height 28
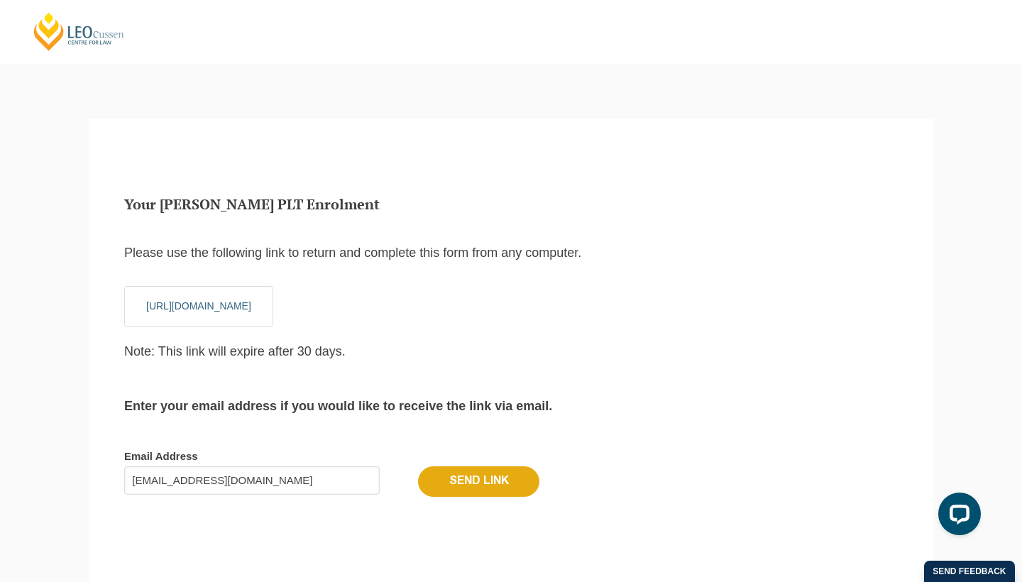
scroll to position [43, 0]
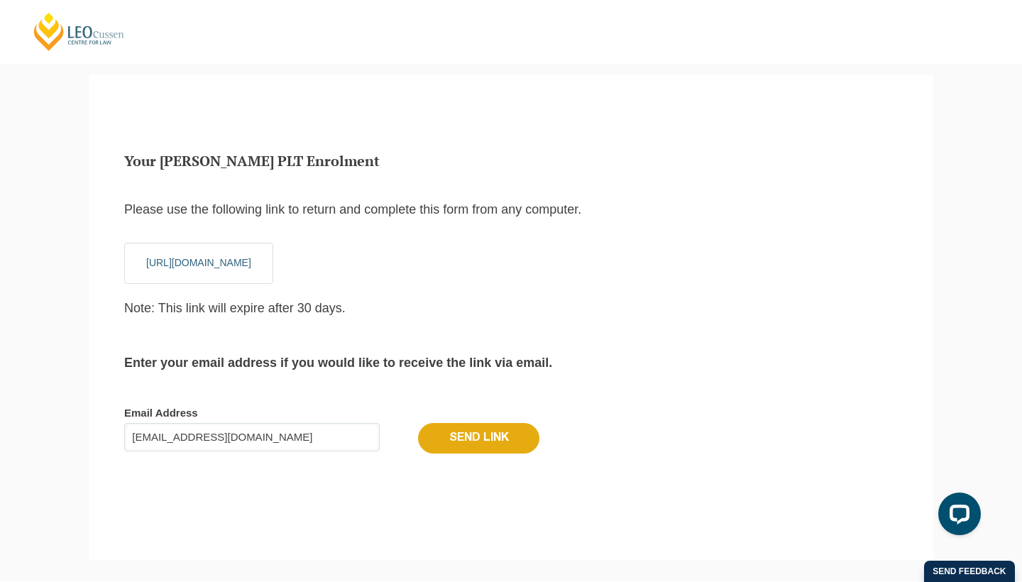
type input "[EMAIL_ADDRESS][DOMAIN_NAME]"
click at [490, 435] on input "Send Link" at bounding box center [478, 438] width 121 height 30
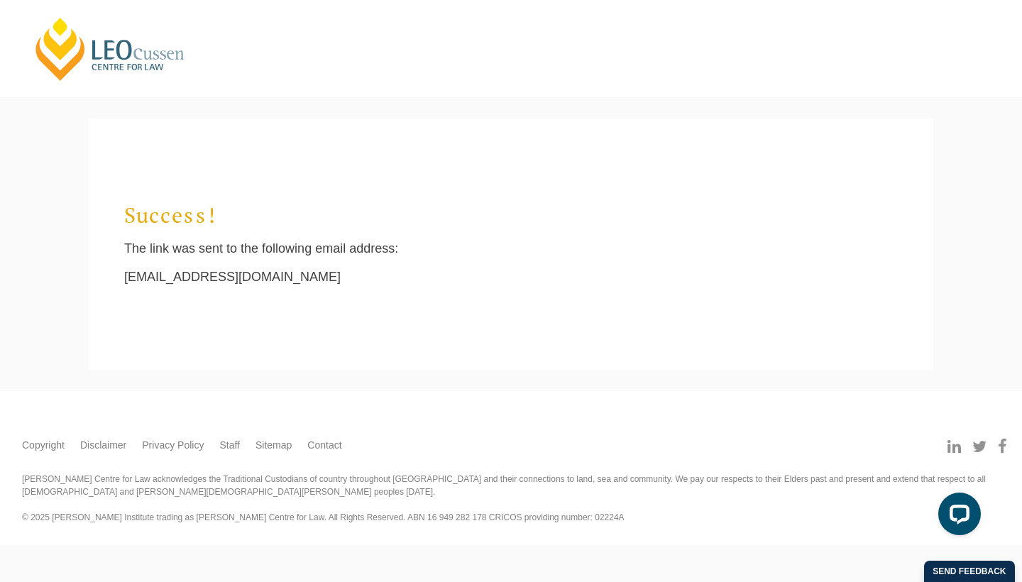
scroll to position [0, 0]
